Goal: Task Accomplishment & Management: Complete application form

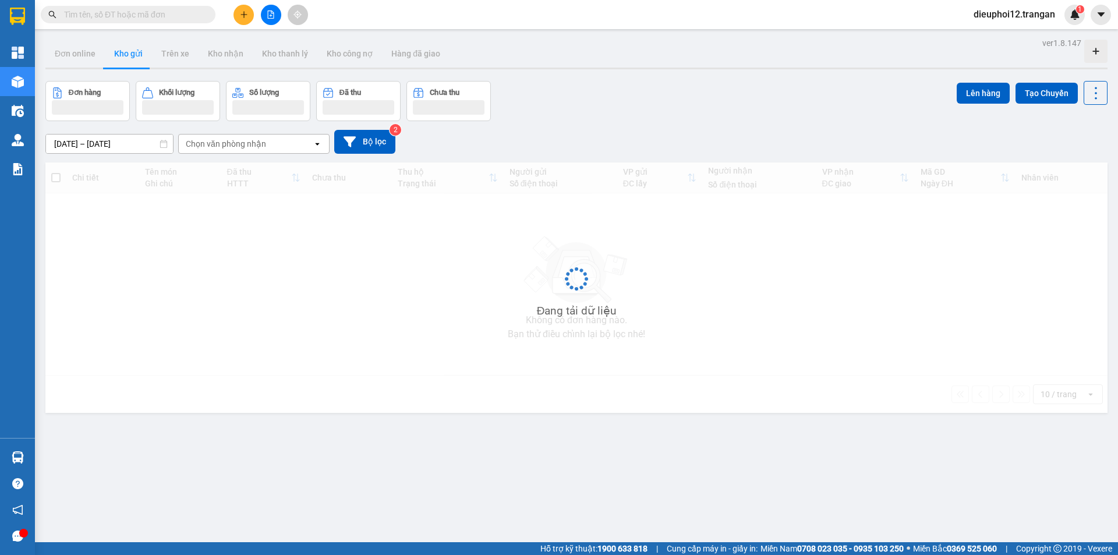
click at [237, 6] on button at bounding box center [243, 15] width 20 height 20
click at [262, 40] on div "Tạo đơn hàng" at bounding box center [283, 44] width 87 height 22
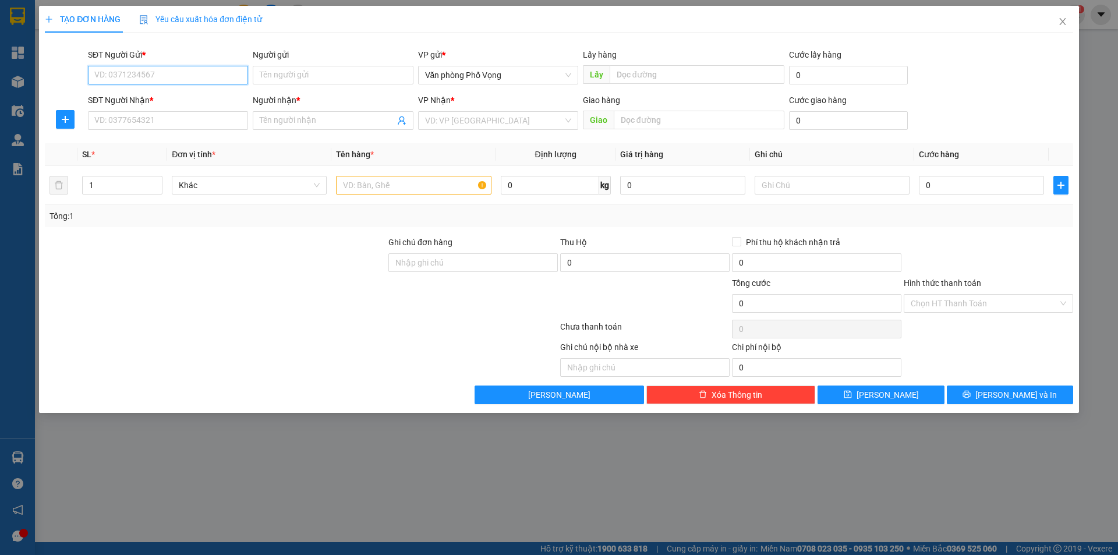
click at [183, 72] on input "SĐT Người Gửi *" at bounding box center [168, 75] width 160 height 19
click at [214, 73] on input "SĐT Người Gửi *" at bounding box center [168, 75] width 160 height 19
click at [131, 98] on div "0947119994 - hương" at bounding box center [168, 98] width 146 height 13
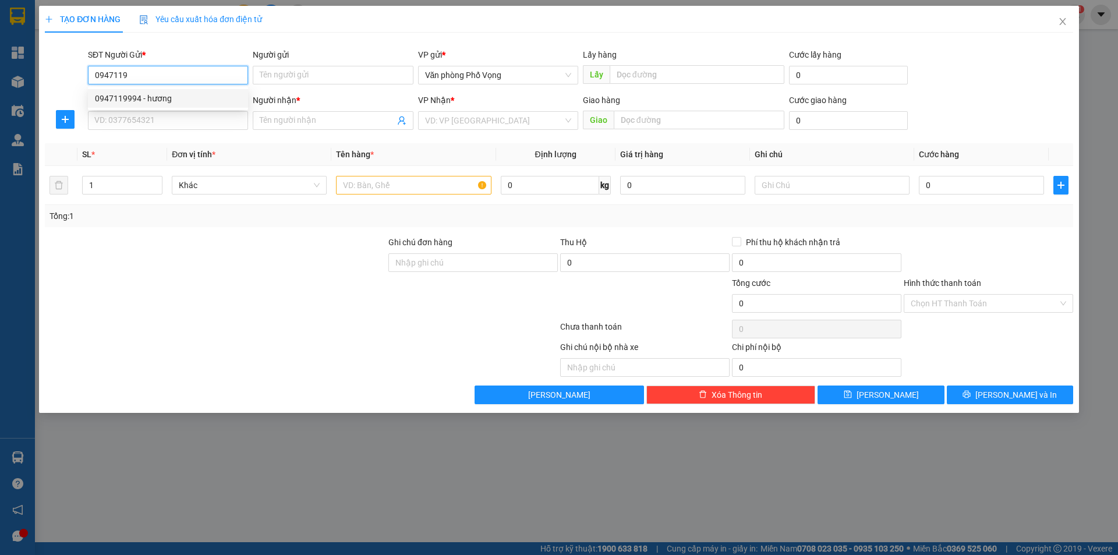
type input "0947119994"
type input "hương"
type input "0947119994"
type input "hương"
click at [131, 98] on div "0947119994 - hương" at bounding box center [168, 98] width 146 height 13
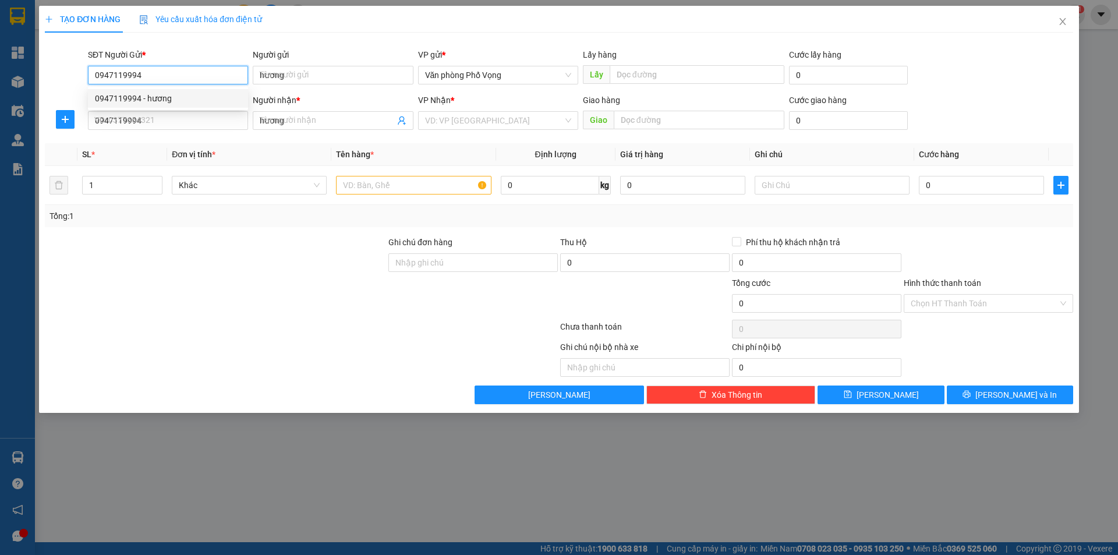
type input "100.000"
type input "0947119994"
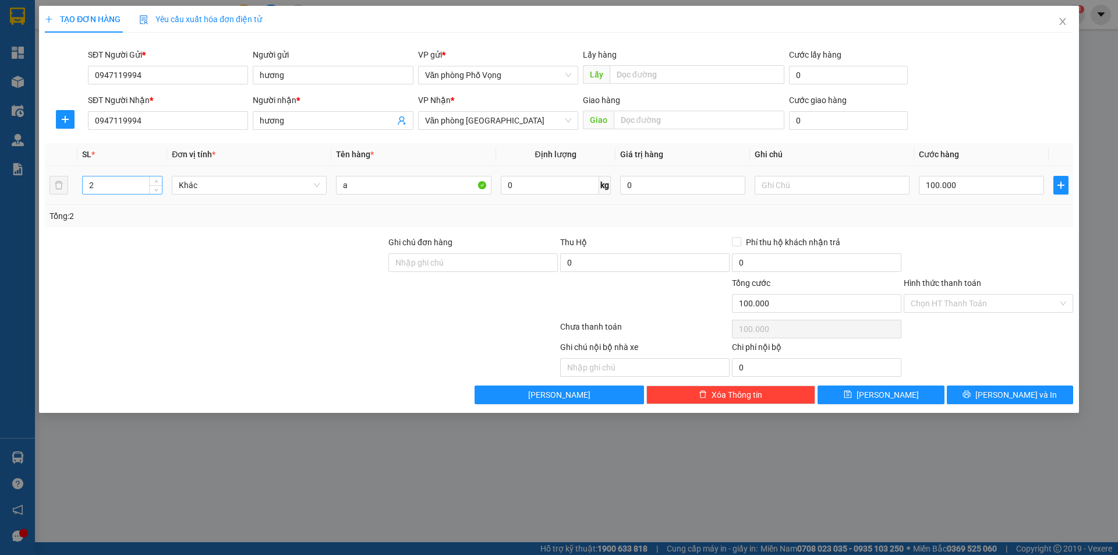
click at [134, 182] on input "2" at bounding box center [122, 184] width 79 height 17
click at [133, 182] on input "2" at bounding box center [122, 184] width 79 height 17
type input "1"
click at [963, 193] on input "100.000" at bounding box center [981, 185] width 125 height 19
type input "4"
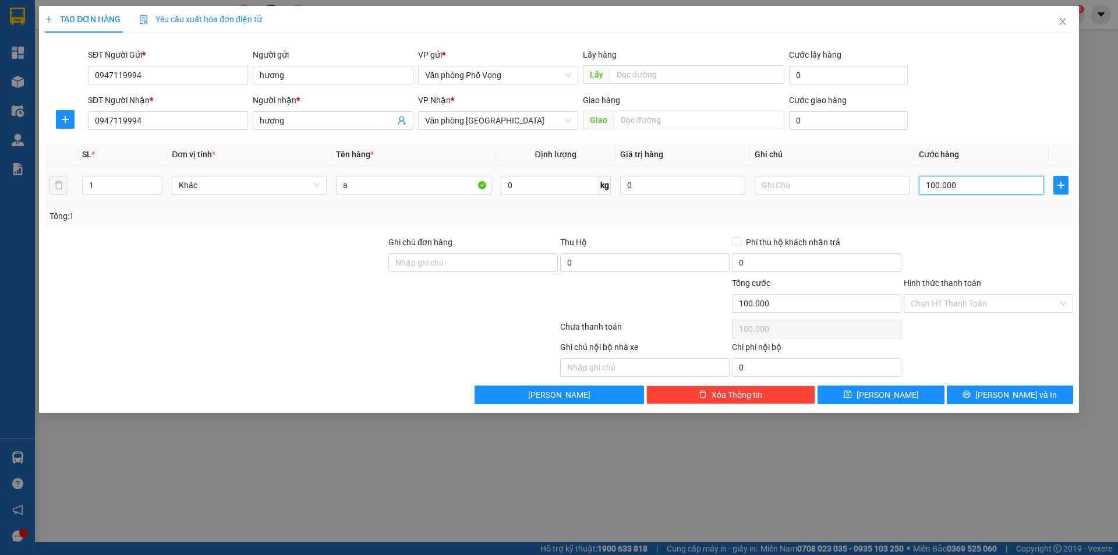
type input "4"
type input "40"
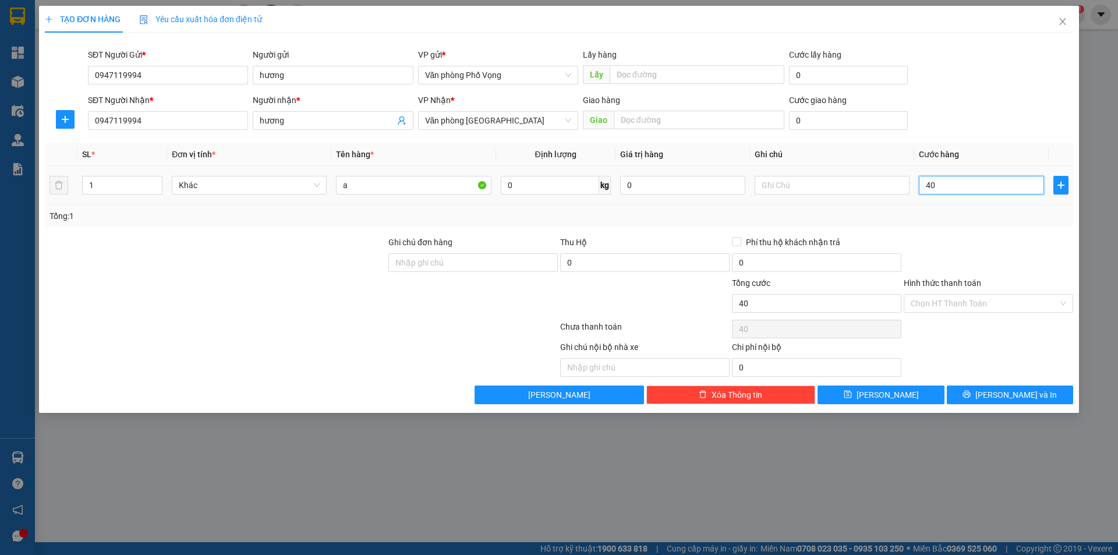
type input "400"
type input "4.000"
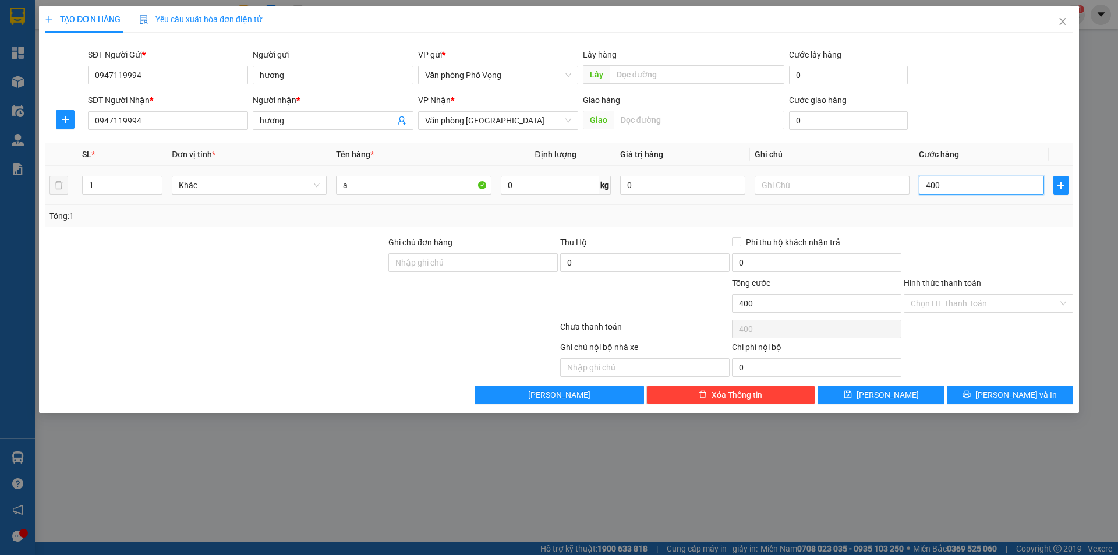
type input "4.000"
type input "40.000"
click at [977, 392] on button "[PERSON_NAME] và In" at bounding box center [1010, 394] width 126 height 19
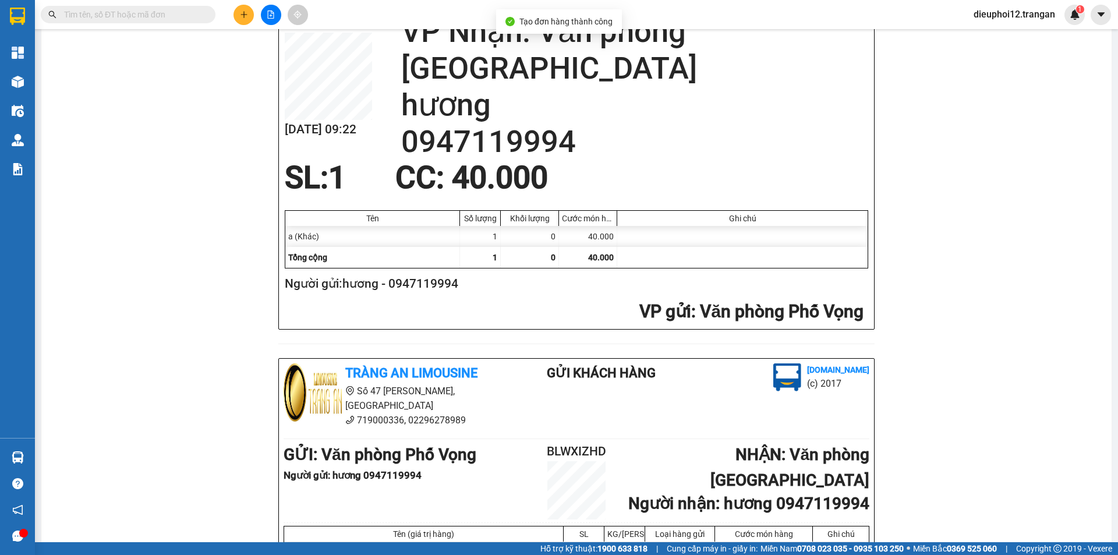
scroll to position [340, 0]
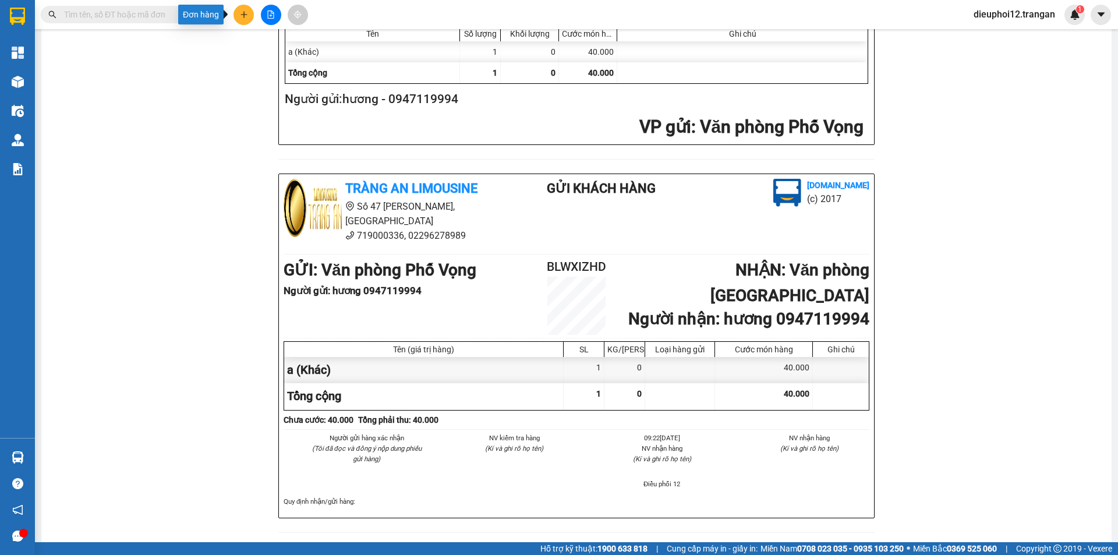
click at [245, 8] on button at bounding box center [243, 15] width 20 height 20
click at [268, 51] on div "Tạo đơn hàng" at bounding box center [283, 44] width 87 height 22
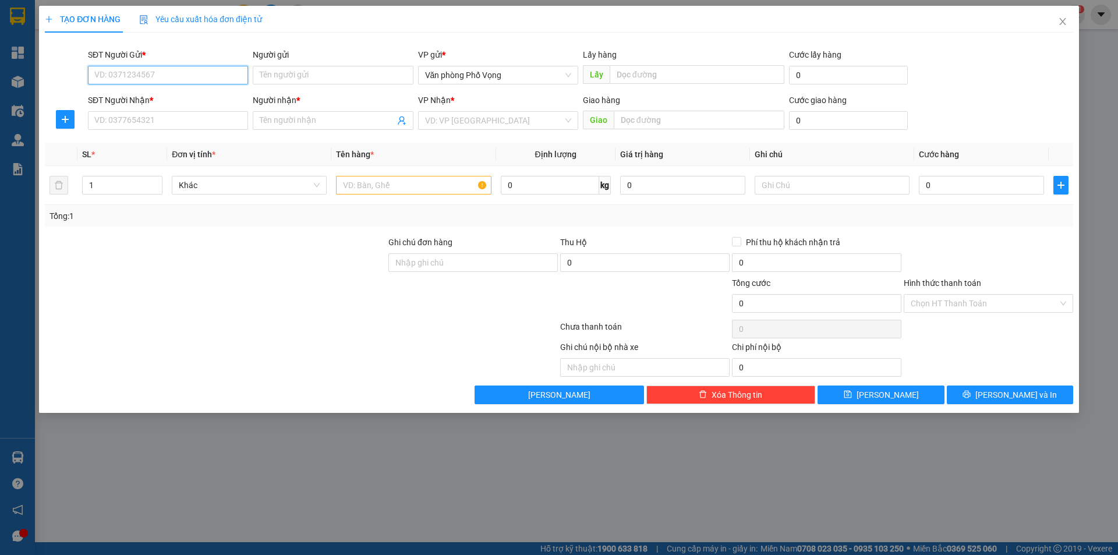
click at [172, 76] on input "SĐT Người Gửi *" at bounding box center [168, 75] width 160 height 19
click at [166, 72] on input "SĐT Người Gửi *" at bounding box center [168, 75] width 160 height 19
